Goal: Task Accomplishment & Management: Manage account settings

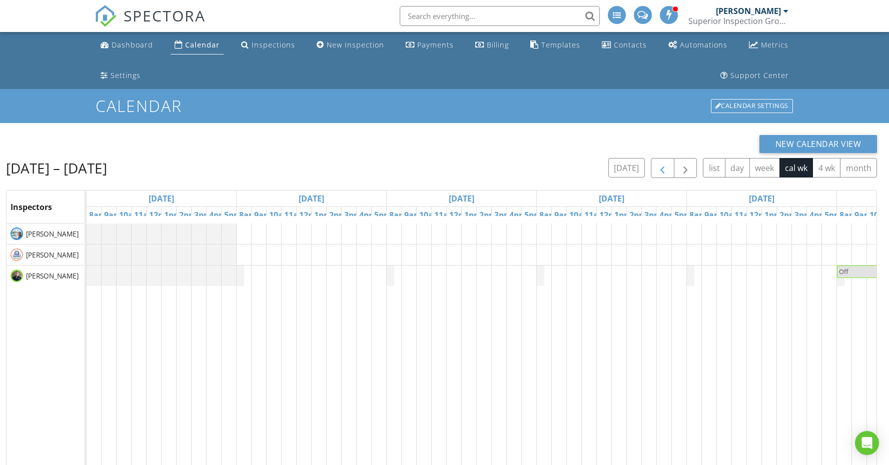
click at [666, 169] on span "button" at bounding box center [663, 169] width 12 height 12
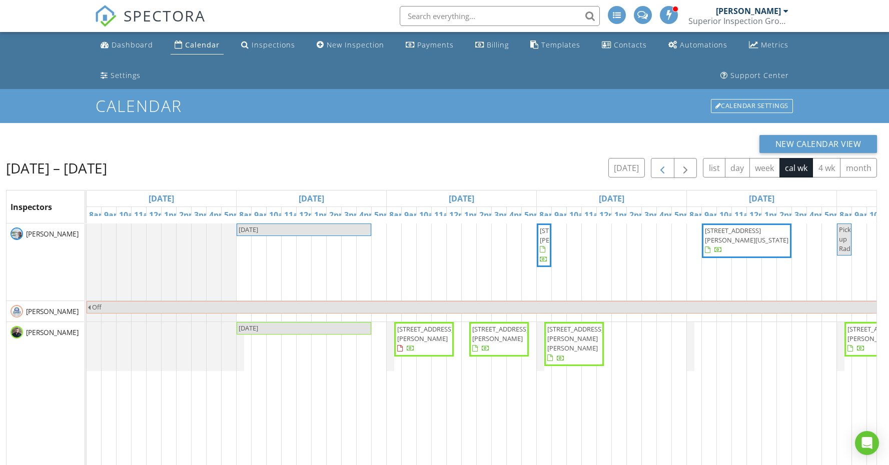
click at [666, 169] on span "button" at bounding box center [663, 169] width 12 height 12
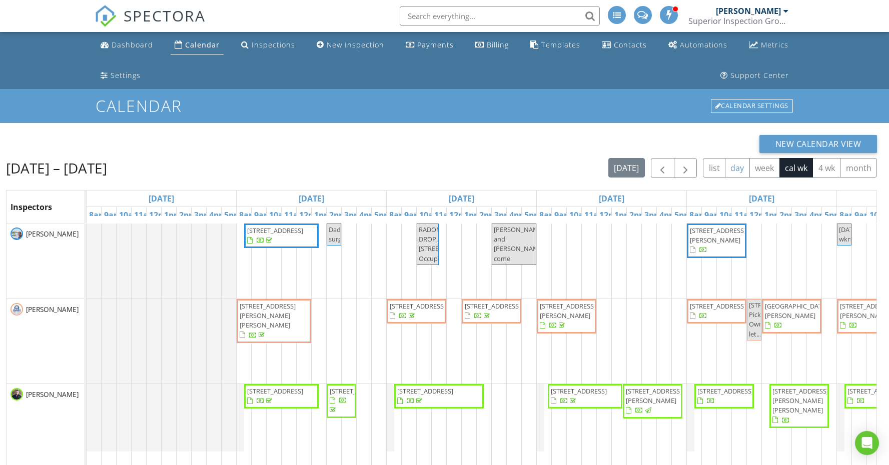
click at [741, 169] on button "day" at bounding box center [737, 168] width 25 height 20
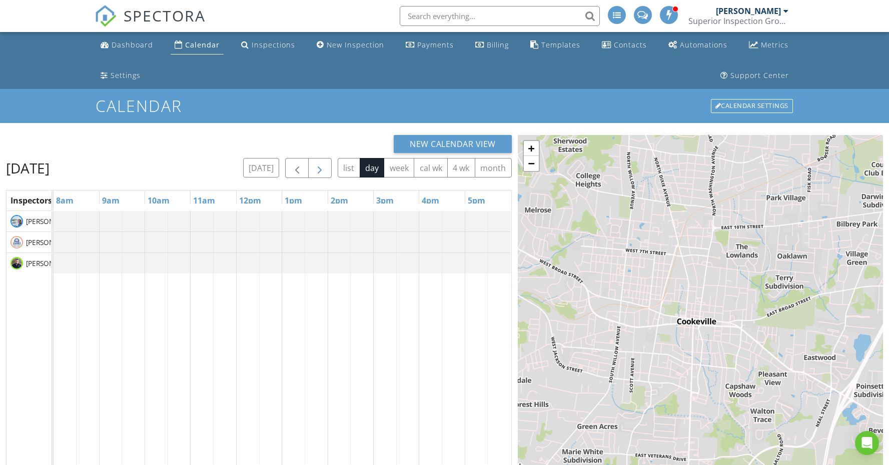
click at [316, 164] on span "button" at bounding box center [320, 169] width 12 height 12
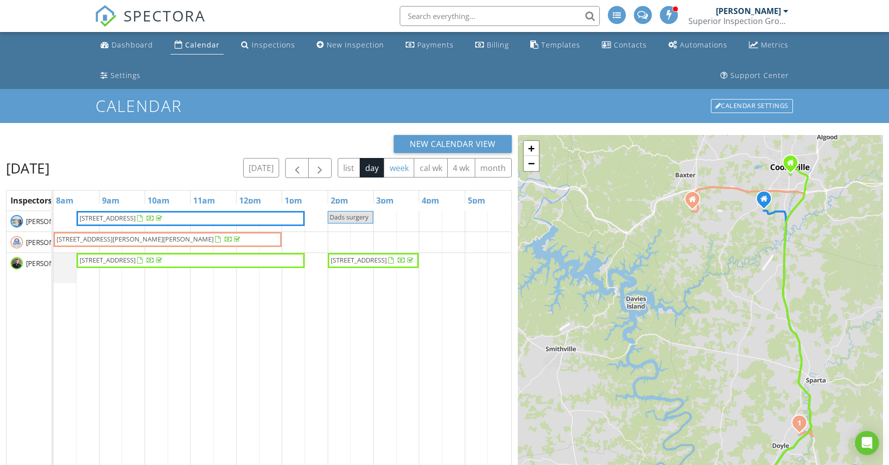
click at [401, 167] on button "week" at bounding box center [399, 168] width 31 height 20
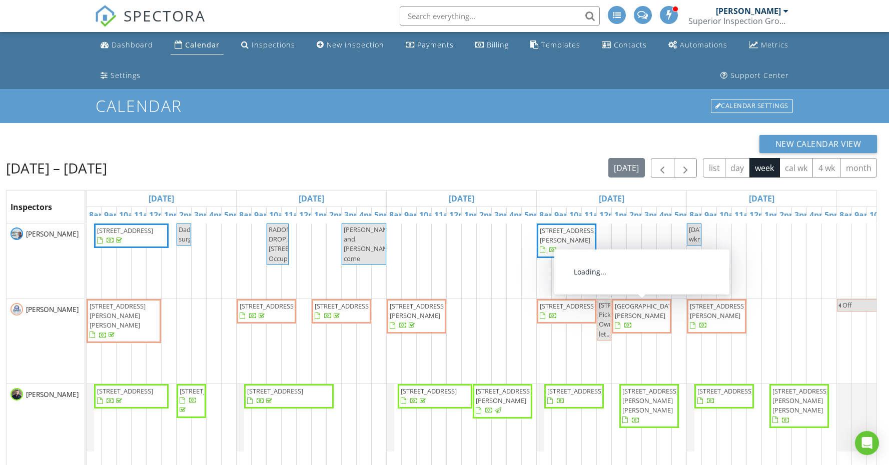
click at [747, 406] on span "[STREET_ADDRESS]" at bounding box center [725, 397] width 56 height 20
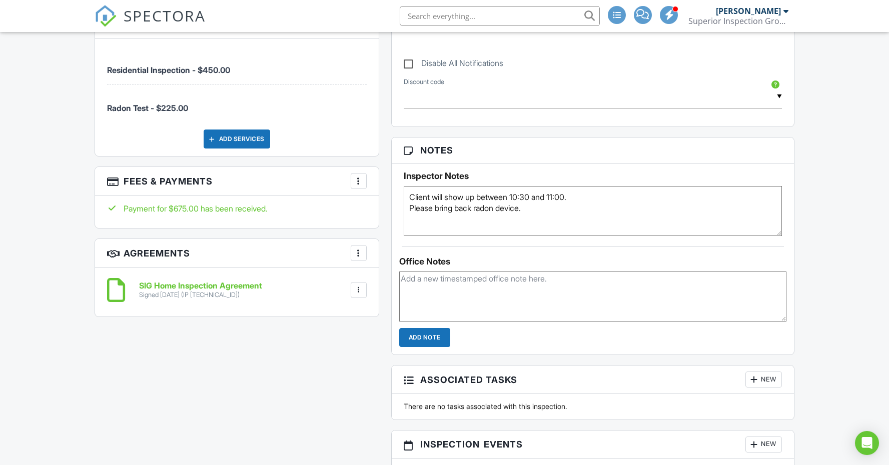
scroll to position [706, 0]
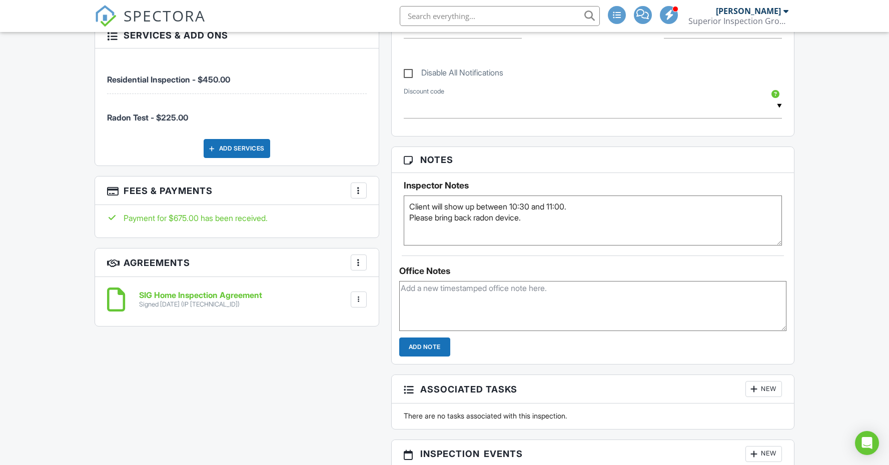
drag, startPoint x: 45, startPoint y: 389, endPoint x: 50, endPoint y: 387, distance: 5.9
click at [44, 389] on div "Dashboard Calendar Inspections New Inspection Payments Billing Templates Contac…" at bounding box center [444, 381] width 889 height 2111
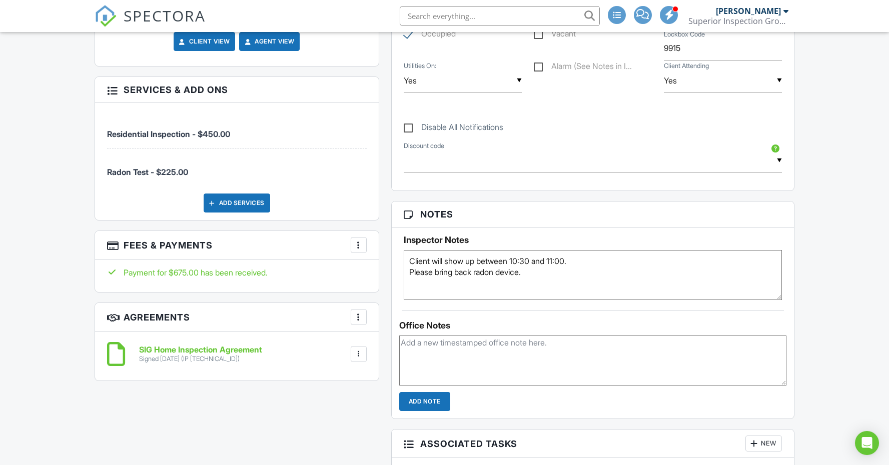
scroll to position [678, 0]
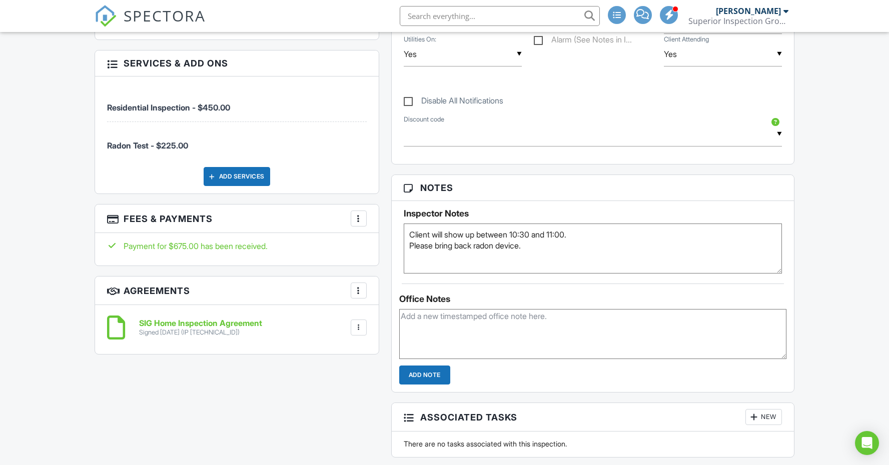
click at [40, 312] on div "Dashboard Calendar Inspections New Inspection Payments Billing Templates Contac…" at bounding box center [444, 409] width 889 height 2111
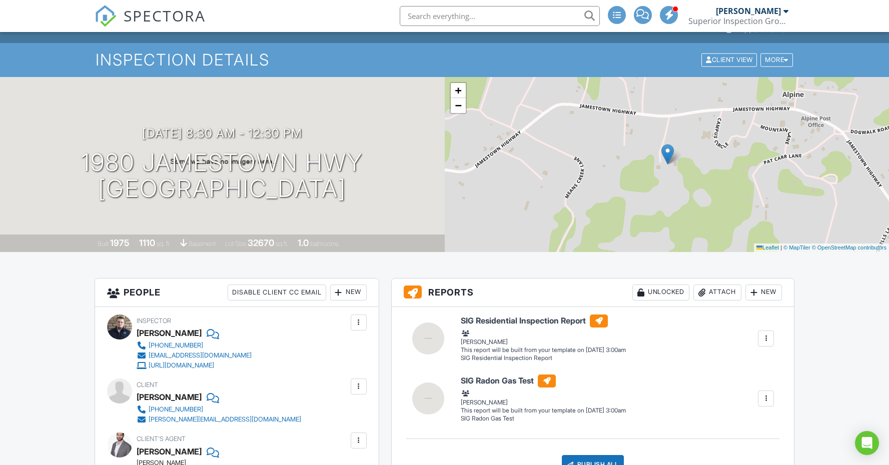
scroll to position [42, 0]
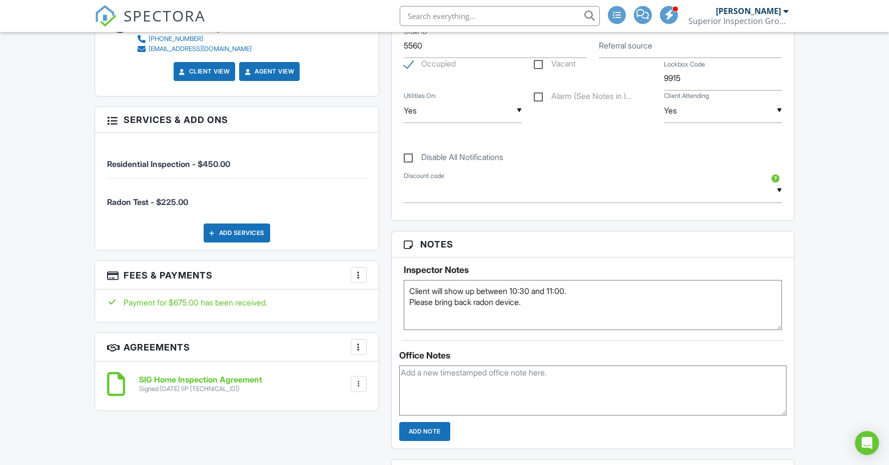
scroll to position [609, 0]
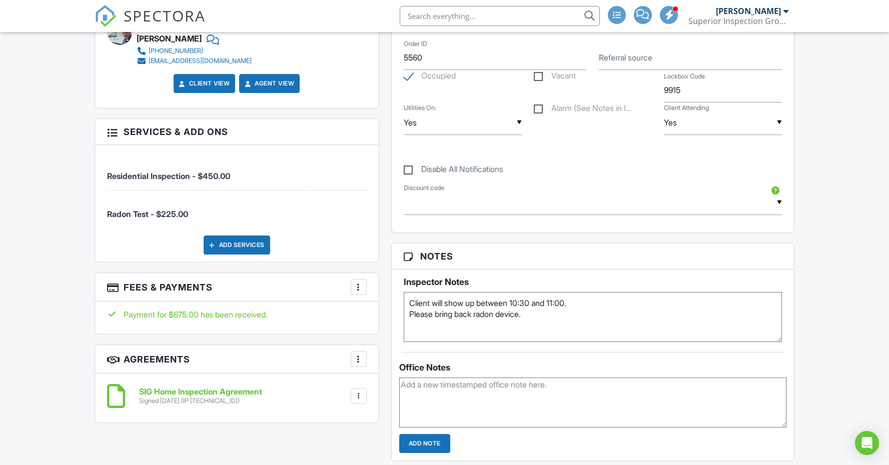
click at [571, 315] on textarea "Client will show up between 10:30 and 11:00. Please bring back radon device." at bounding box center [593, 317] width 379 height 50
click at [408, 300] on textarea "Client will show up between 10:30 and 11:00. Please bring back radon device." at bounding box center [593, 317] width 379 height 50
click at [708, 301] on textarea "Client will show up between 10:30 and 11:00. Please bring back radon device." at bounding box center [593, 317] width 379 height 50
click at [741, 303] on textarea "Client will show up between 10:30 and 11:00. Please bring back radon device." at bounding box center [593, 317] width 379 height 50
type textarea "The back wall rim joist in the basement had termite damage per the termite insp…"
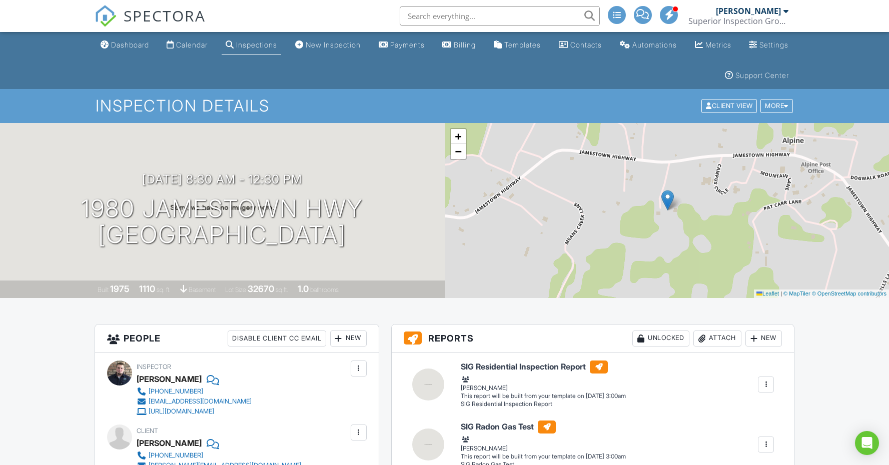
scroll to position [0, 0]
click at [203, 43] on div "Calendar" at bounding box center [192, 45] width 32 height 9
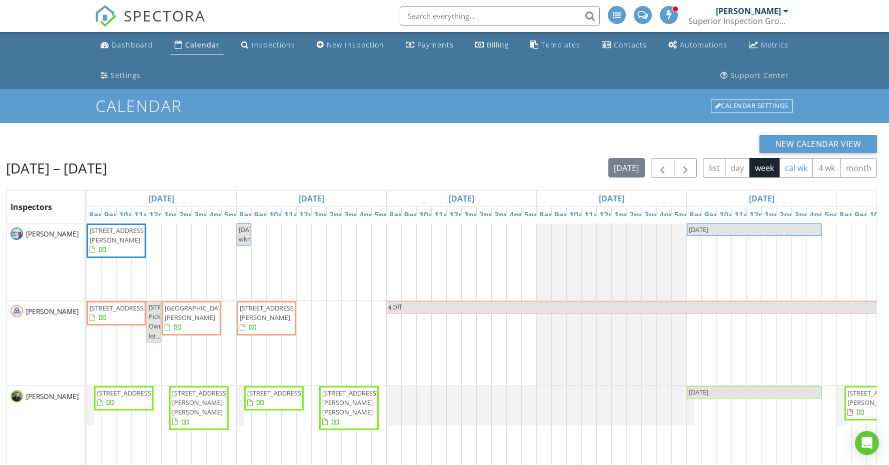
click at [799, 177] on button "cal wk" at bounding box center [797, 168] width 34 height 20
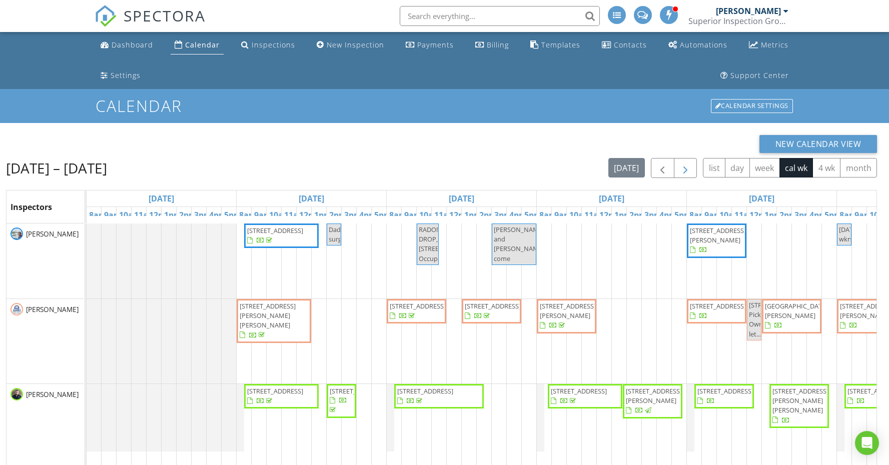
click at [687, 171] on span "button" at bounding box center [686, 169] width 12 height 12
